Goal: Navigation & Orientation: Find specific page/section

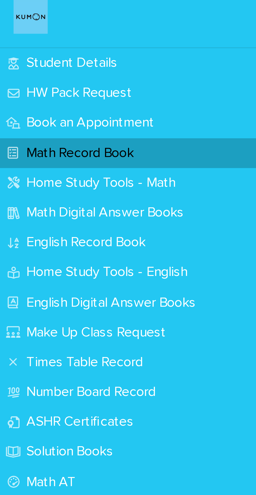
click at [44, 65] on p "Math Record Book" at bounding box center [25, 64] width 39 height 5
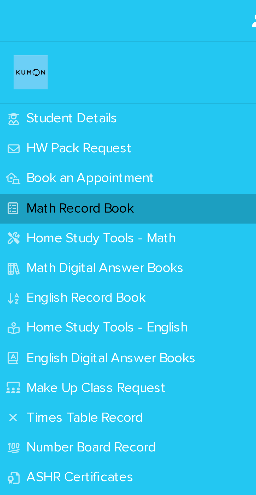
click at [20, 49] on div "HW Pack Request" at bounding box center [43, 45] width 86 height 9
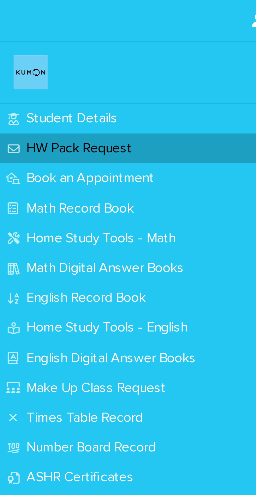
click at [32, 65] on p "Math Record Book" at bounding box center [25, 64] width 39 height 5
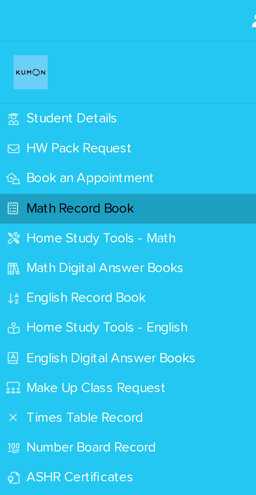
click at [30, 66] on p "Math Record Book" at bounding box center [25, 64] width 39 height 5
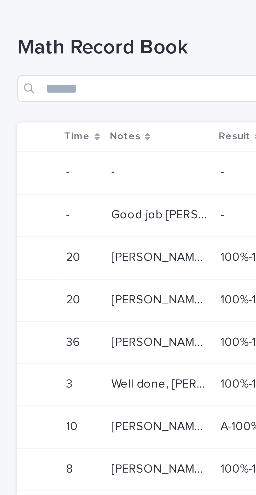
scroll to position [0, 60]
